Goal: Task Accomplishment & Management: Use online tool/utility

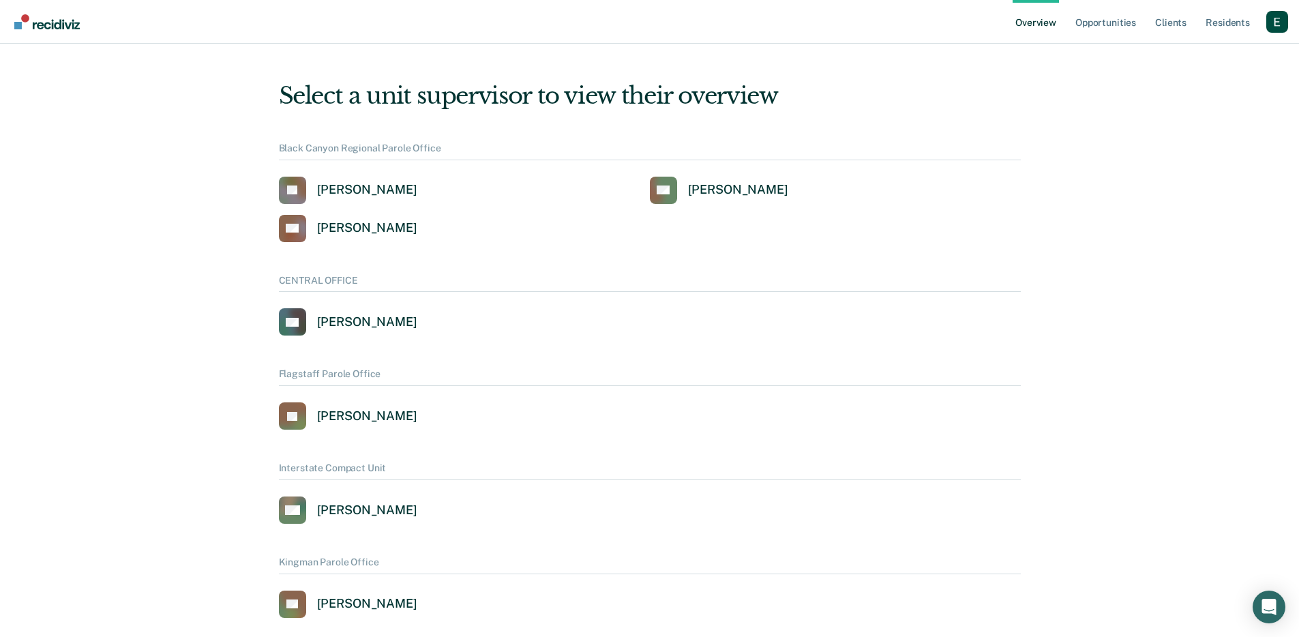
click at [1280, 10] on div "Overview Opportunities Client s Resident s Profile How it works Log Out" at bounding box center [1149, 21] width 275 height 43
click at [1275, 16] on div "Profile dropdown button" at bounding box center [1277, 22] width 22 height 22
click at [1215, 62] on link "Profile" at bounding box center [1222, 63] width 88 height 12
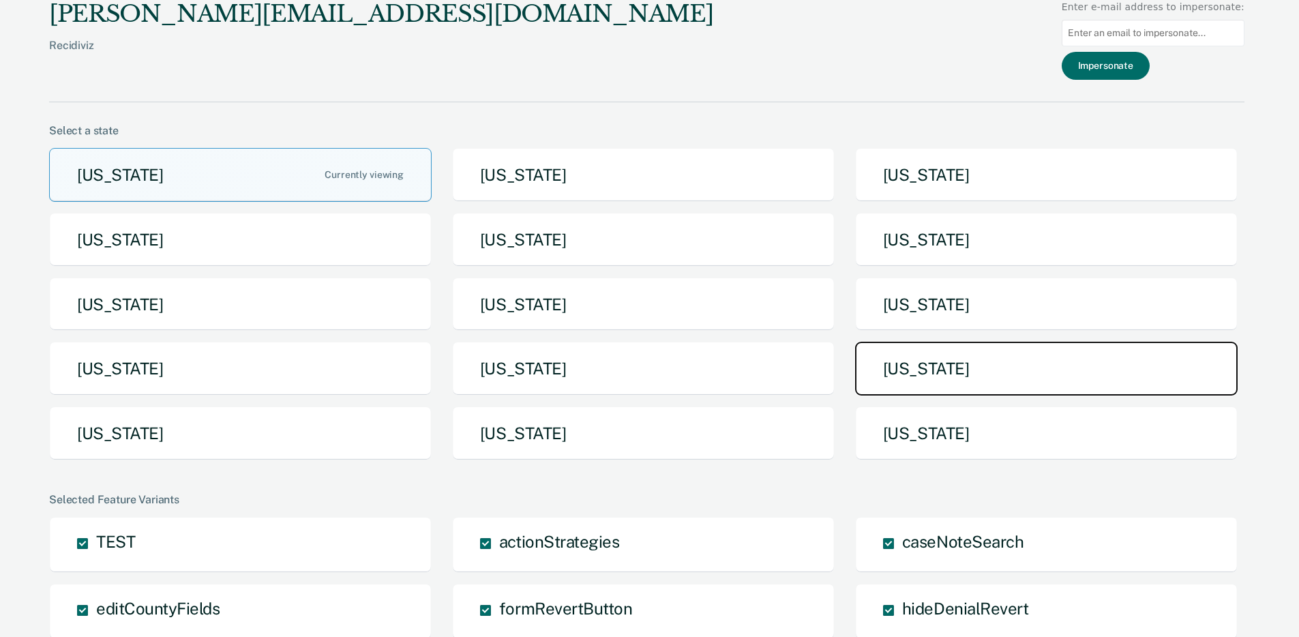
click at [950, 356] on button "[US_STATE]" at bounding box center [1046, 369] width 382 height 54
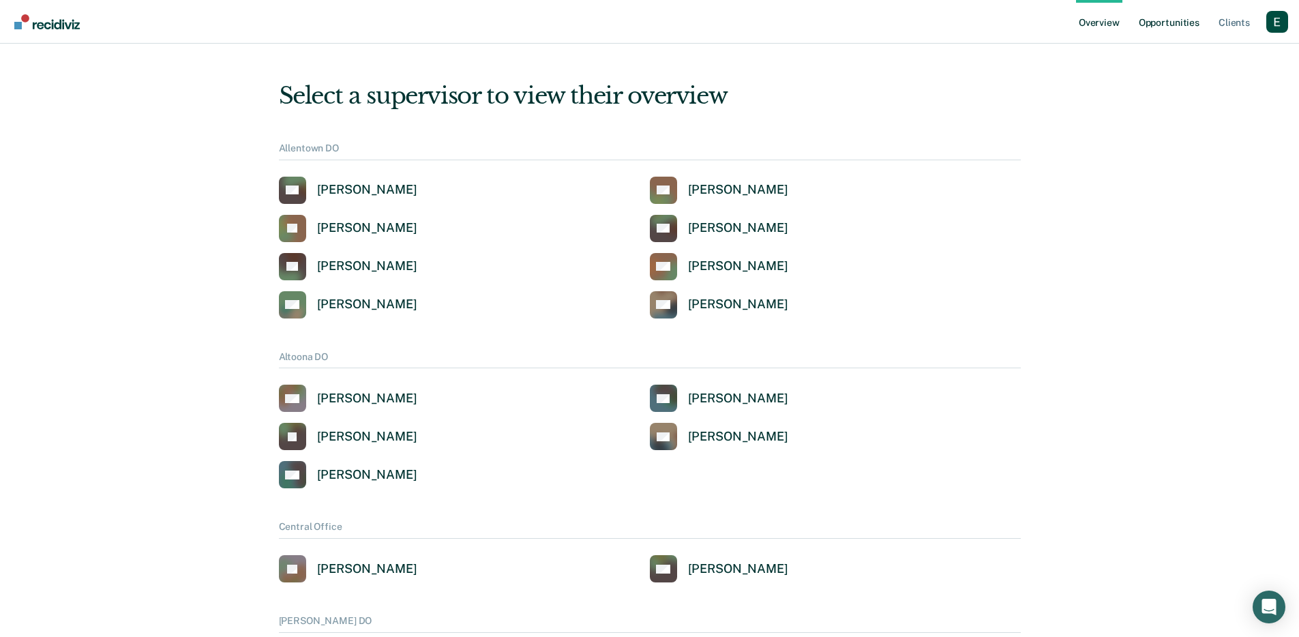
click at [1170, 20] on link "Opportunities" at bounding box center [1169, 22] width 66 height 44
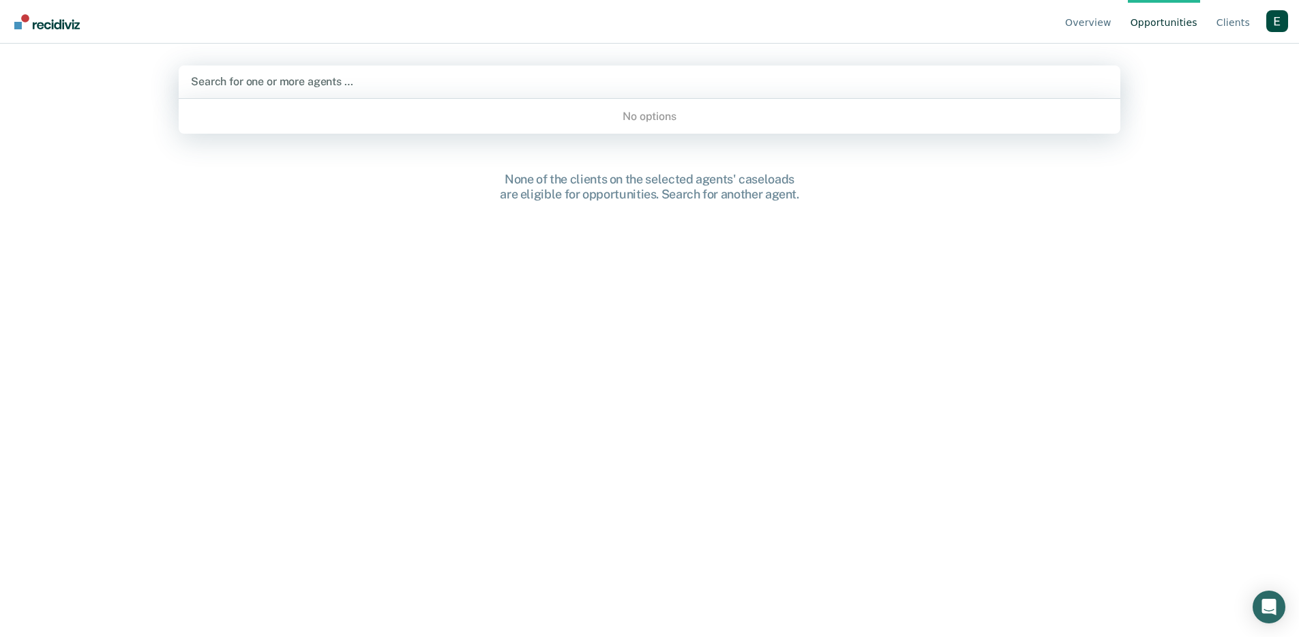
click at [459, 91] on div "Search for one or more agents …" at bounding box center [650, 81] width 920 height 18
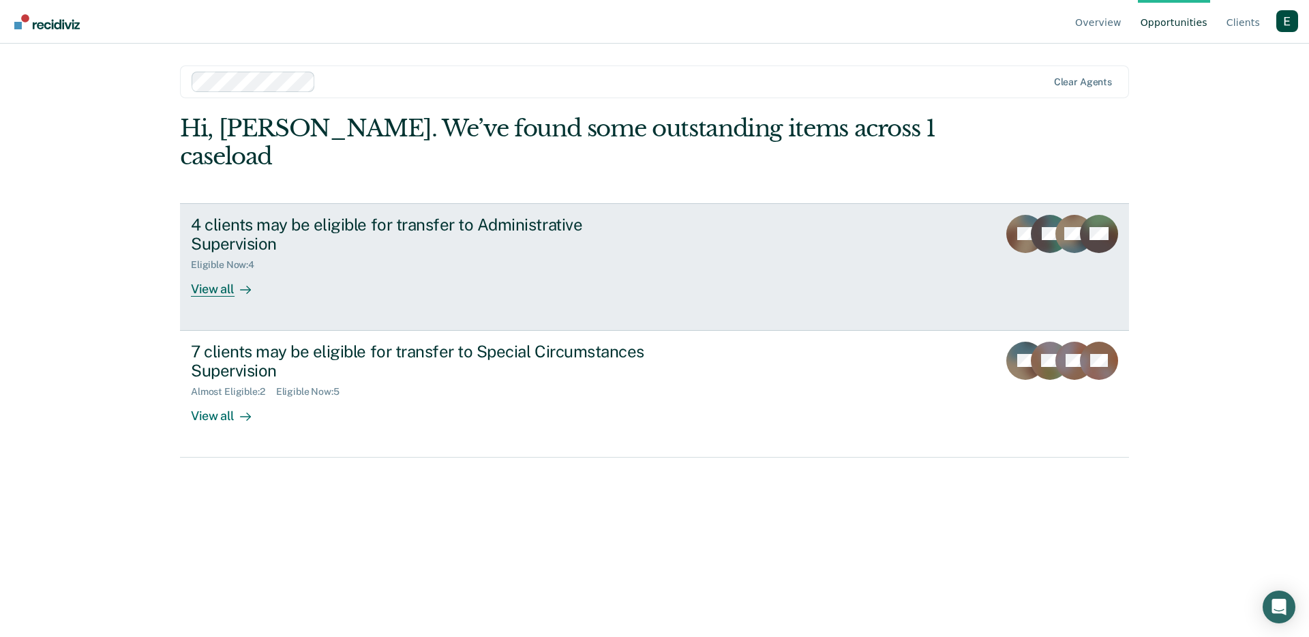
click at [339, 254] on div "Eligible Now : 4" at bounding box center [430, 262] width 479 height 17
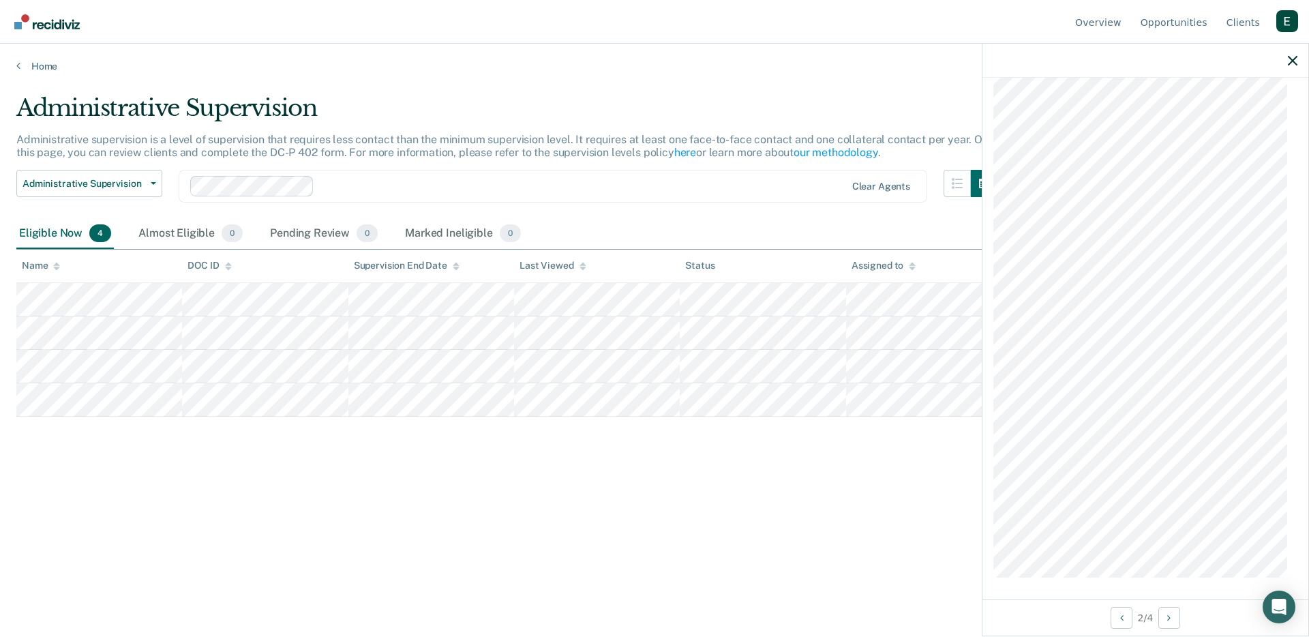
scroll to position [866, 0]
click at [327, 194] on div at bounding box center [518, 186] width 656 height 20
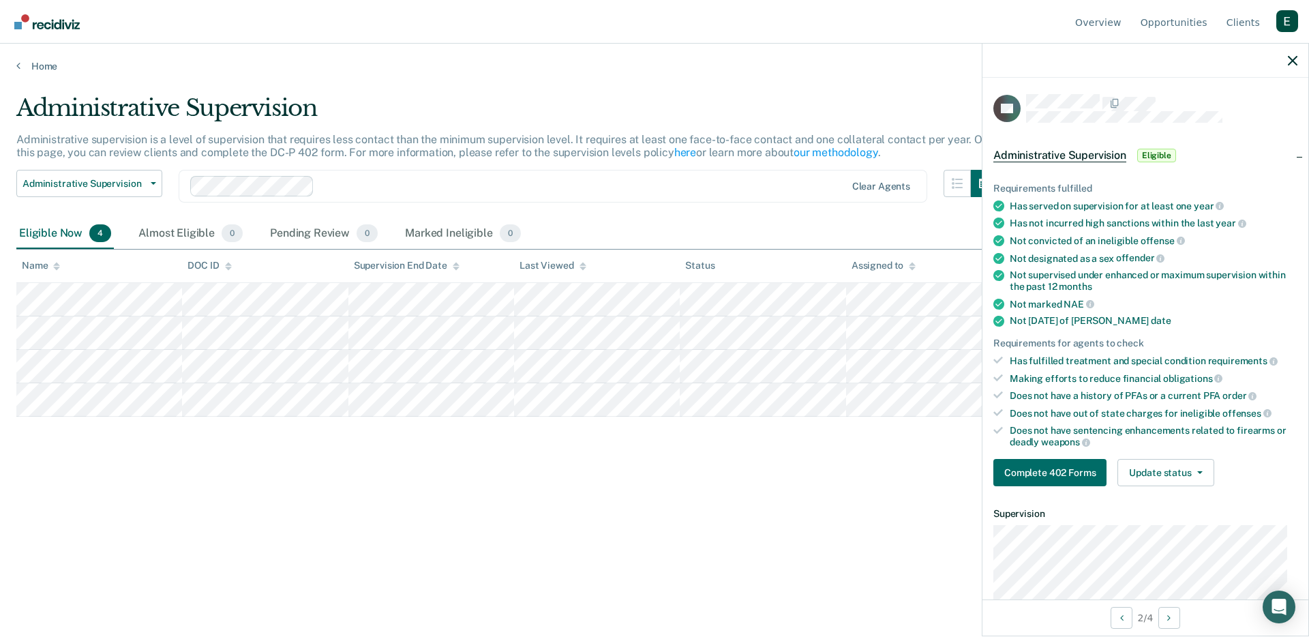
click at [340, 198] on div "Clear agents" at bounding box center [553, 186] width 749 height 33
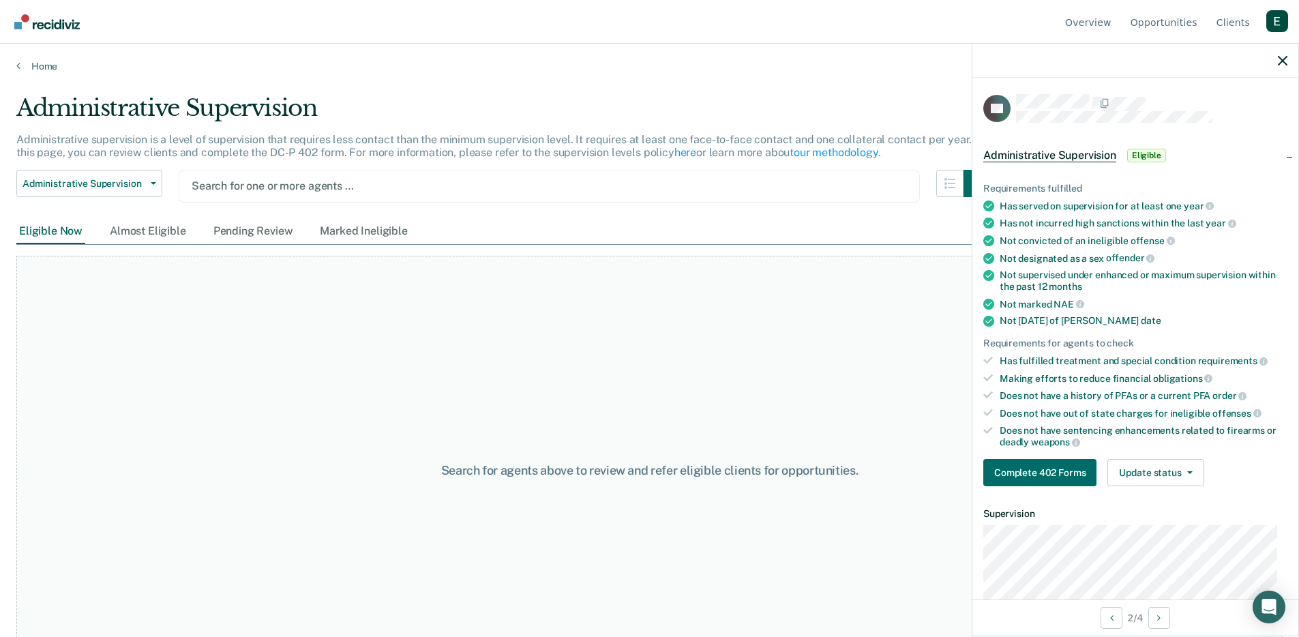
click at [331, 185] on div at bounding box center [549, 186] width 715 height 16
paste input "[PERSON_NAME]"
type input "[PERSON_NAME]"
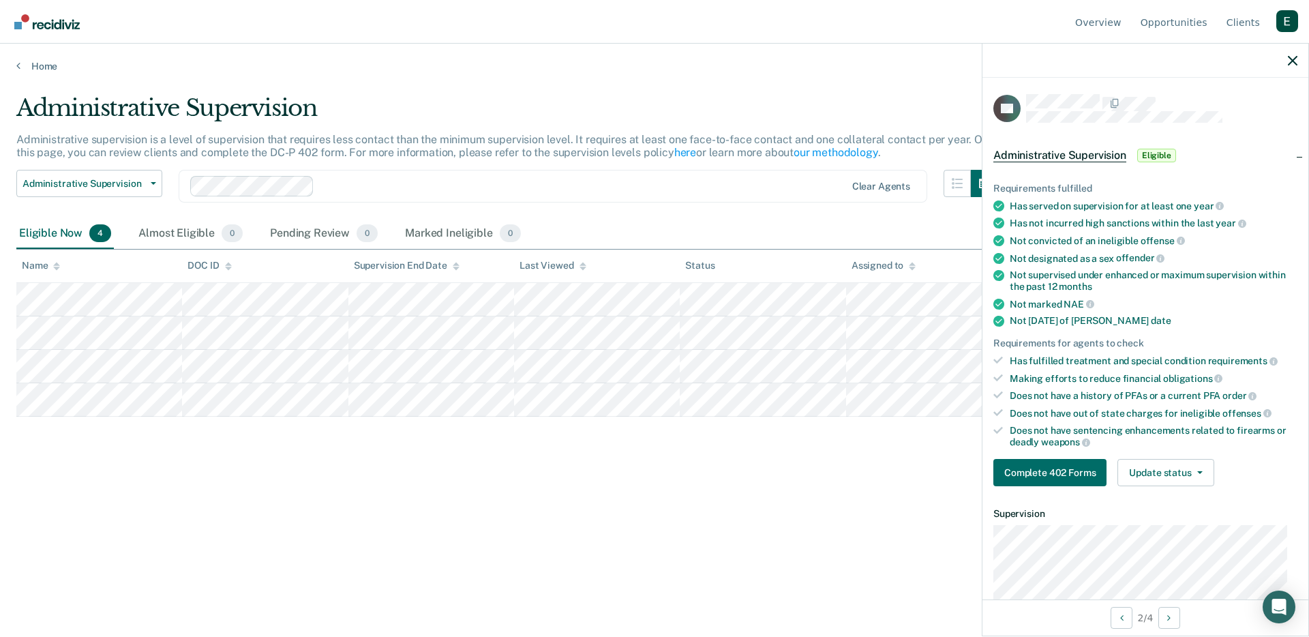
click at [292, 514] on div "Administrative Supervision Administrative supervision is a level of supervision…" at bounding box center [654, 314] width 1276 height 440
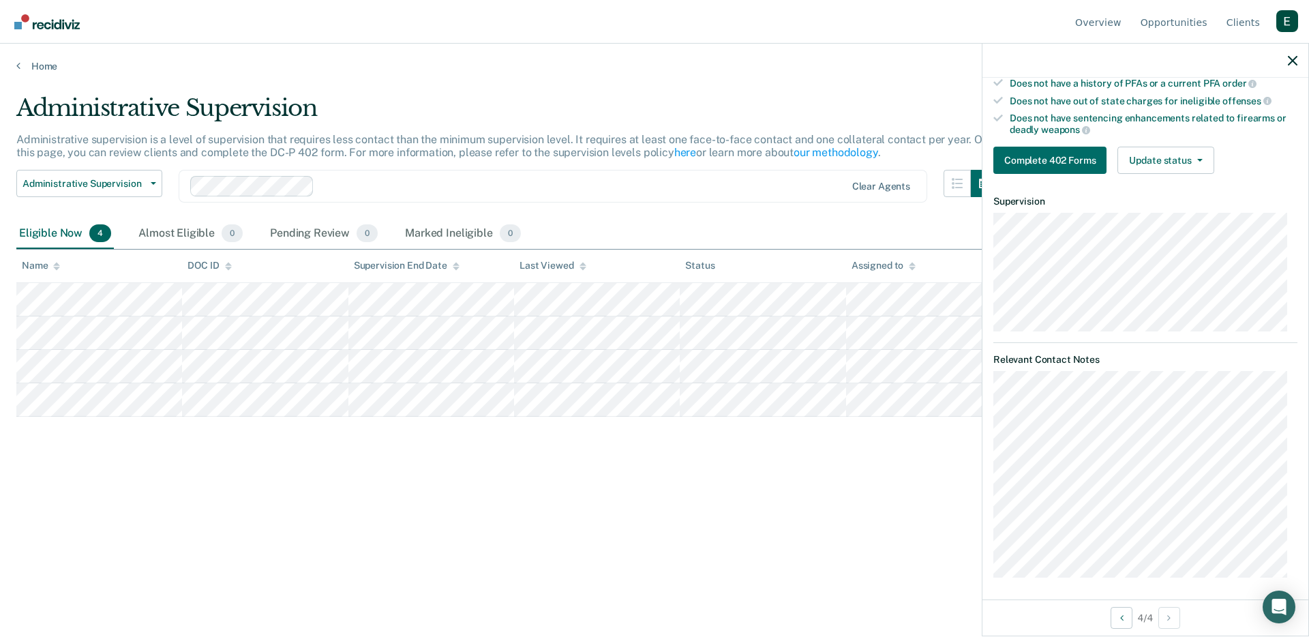
scroll to position [313, 0]
click at [712, 470] on div "Administrative Supervision Administrative supervision is a level of supervision…" at bounding box center [654, 314] width 1276 height 440
click at [1293, 58] on icon "button" at bounding box center [1293, 61] width 10 height 10
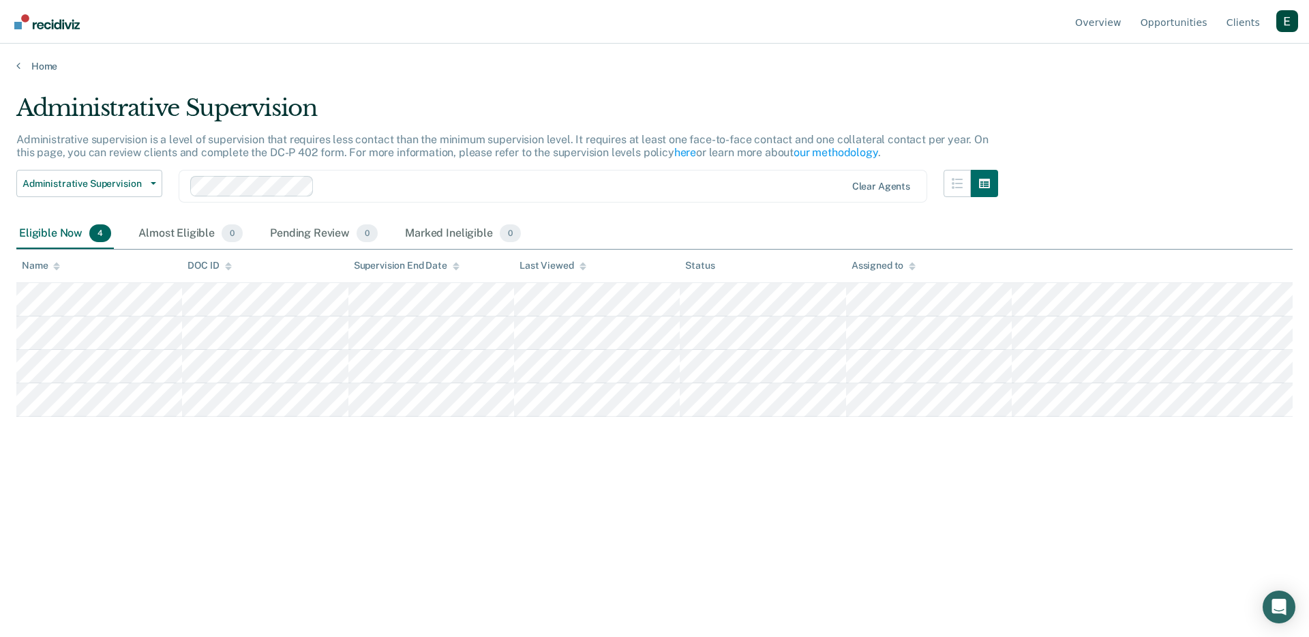
click at [42, 55] on div "Home" at bounding box center [654, 58] width 1309 height 29
click at [42, 61] on link "Home" at bounding box center [654, 66] width 1276 height 12
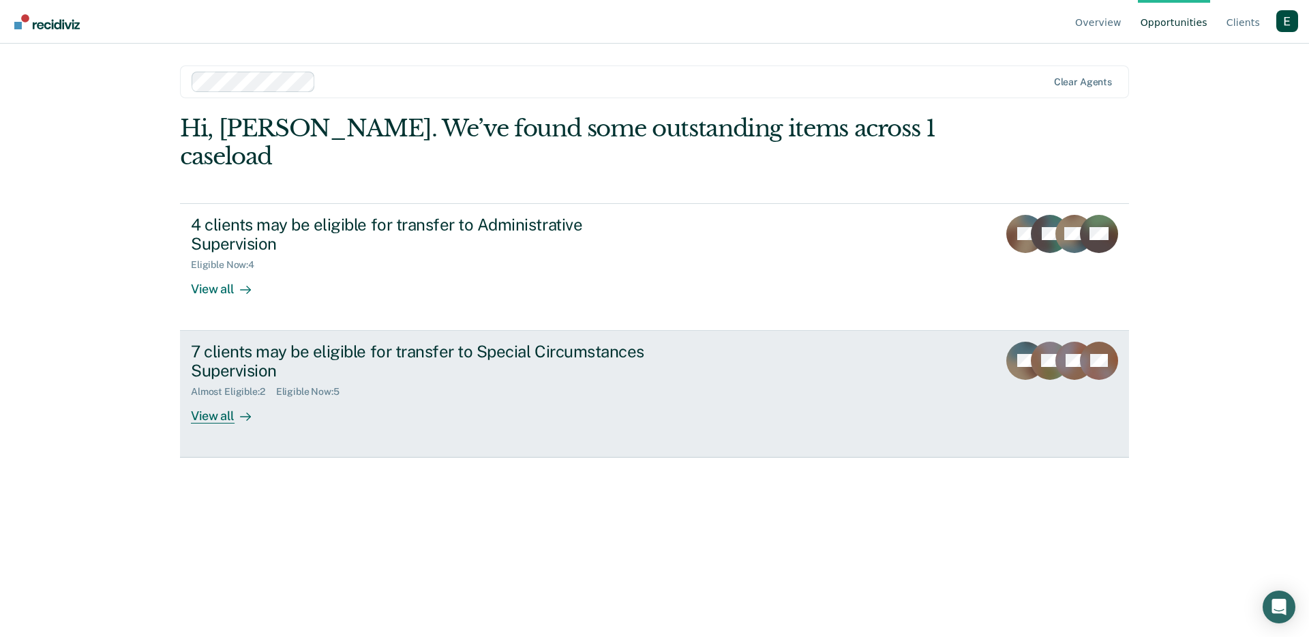
click at [273, 357] on div "7 clients may be eligible for transfer to Special Circumstances Supervision Alm…" at bounding box center [446, 383] width 511 height 82
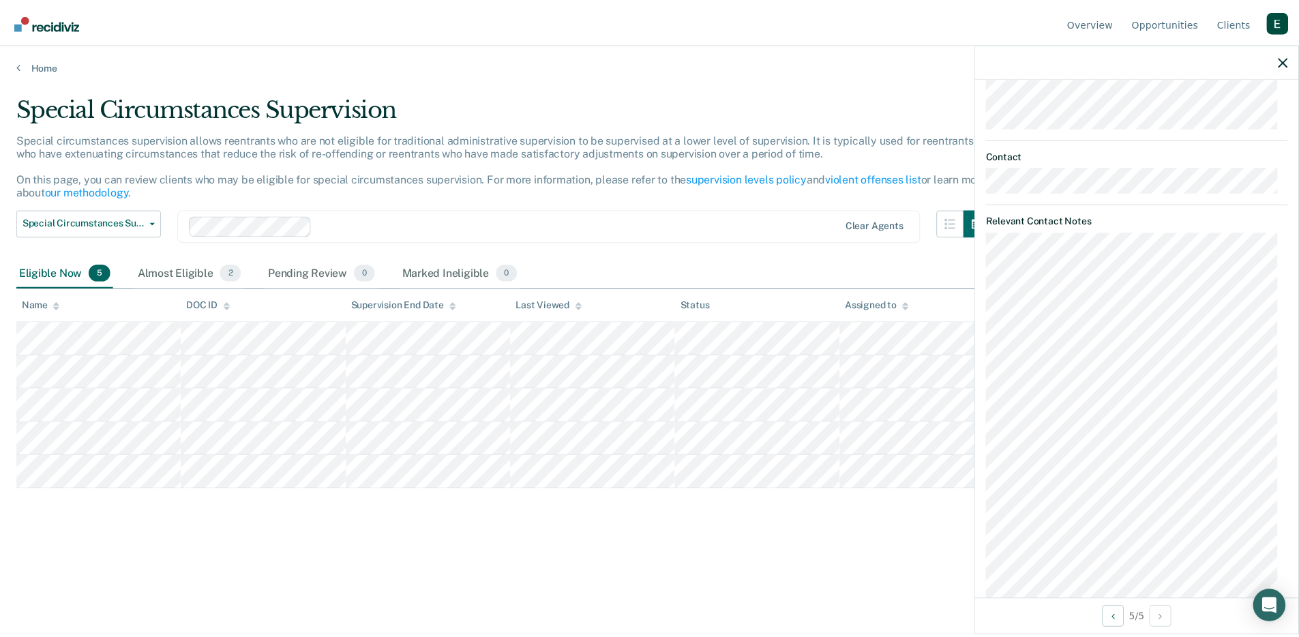
scroll to position [333, 0]
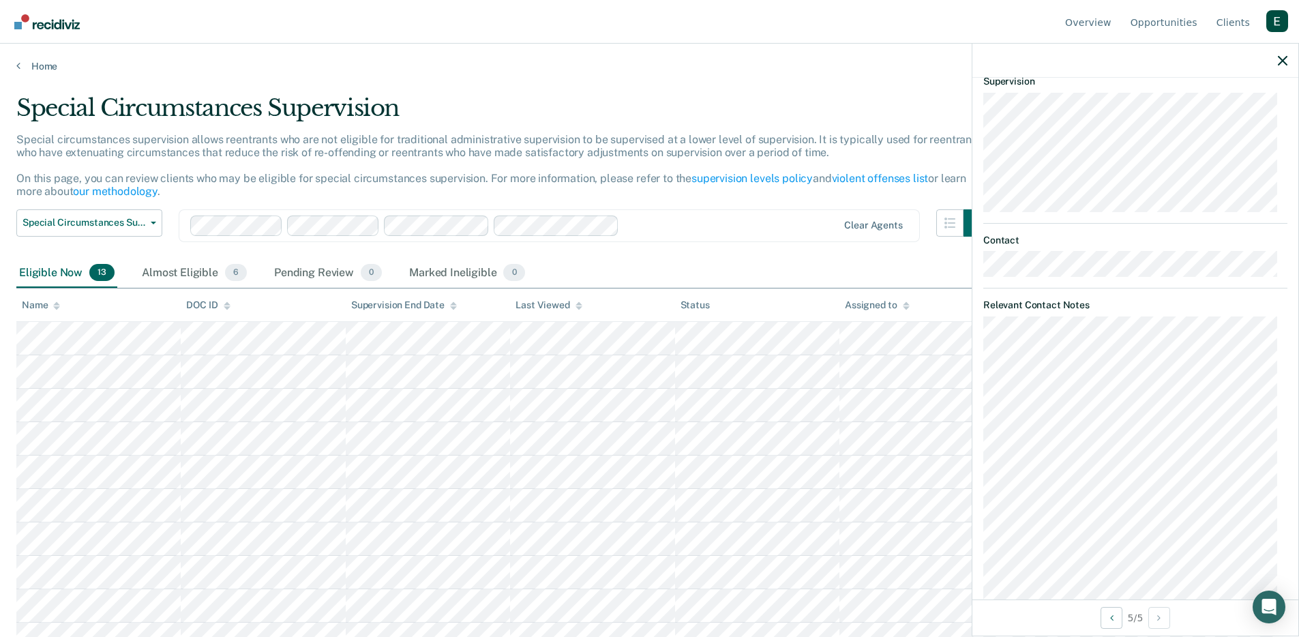
click at [496, 115] on div "Special Circumstances Supervision" at bounding box center [503, 113] width 974 height 39
